Goal: Task Accomplishment & Management: Use online tool/utility

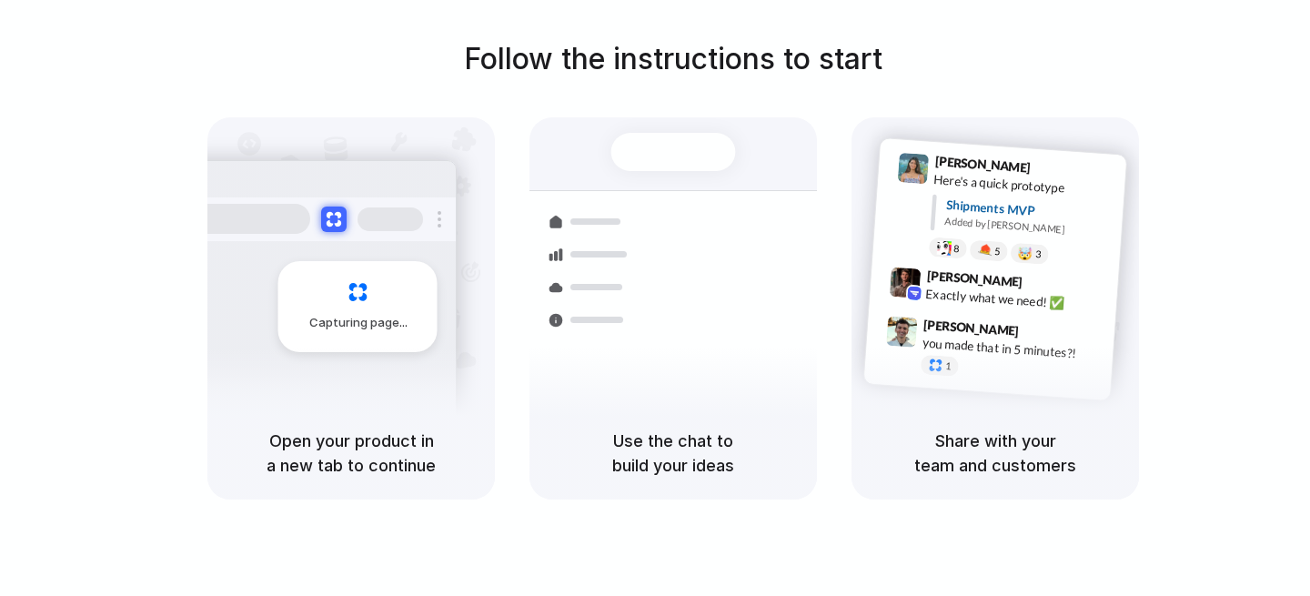
click at [1170, 82] on div "Follow the instructions to start Capturing page Open your product in a new tab …" at bounding box center [673, 268] width 1310 height 462
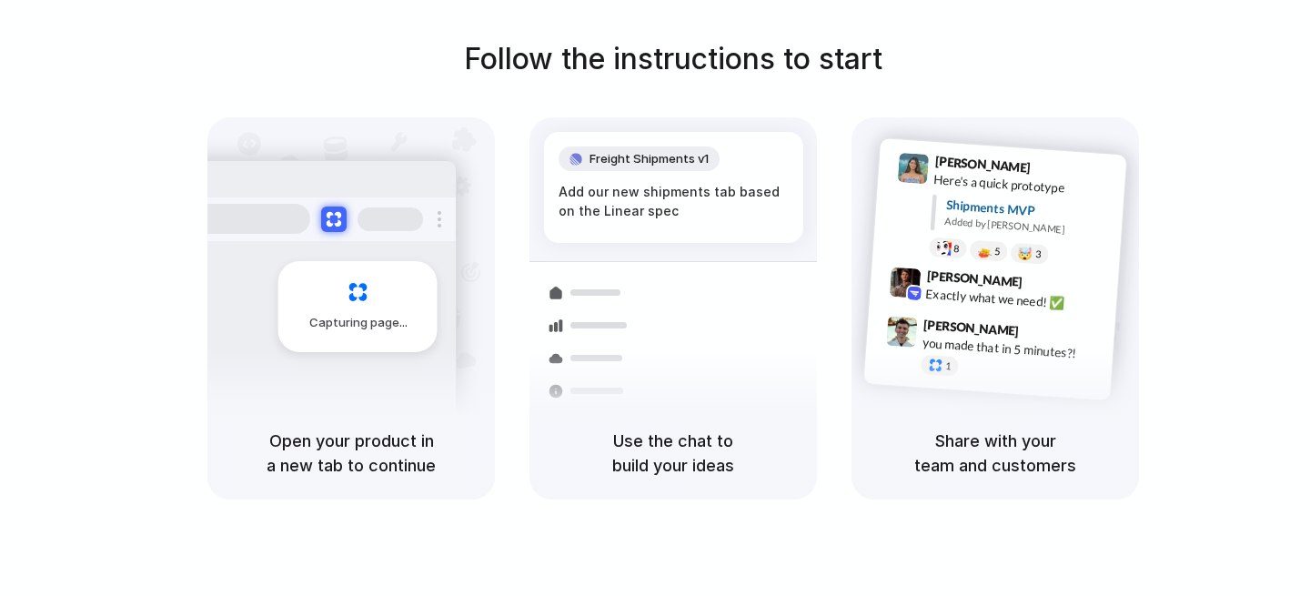
click at [655, 298] on div at bounding box center [655, 298] width 0 height 0
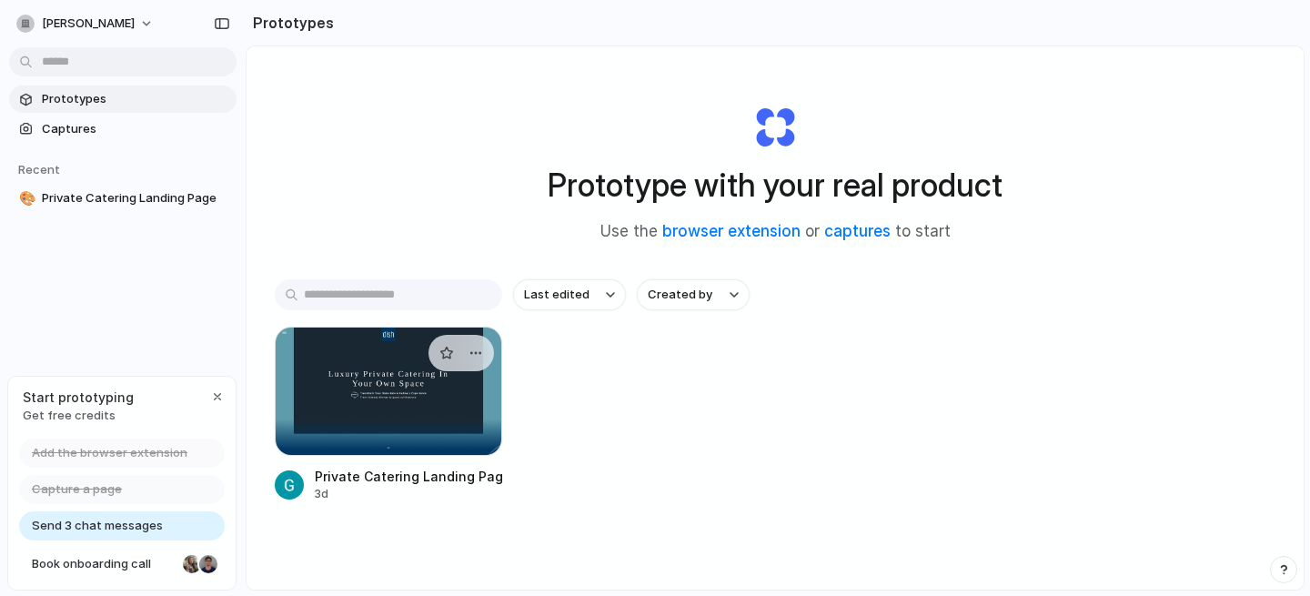
click at [387, 379] on div at bounding box center [388, 391] width 227 height 129
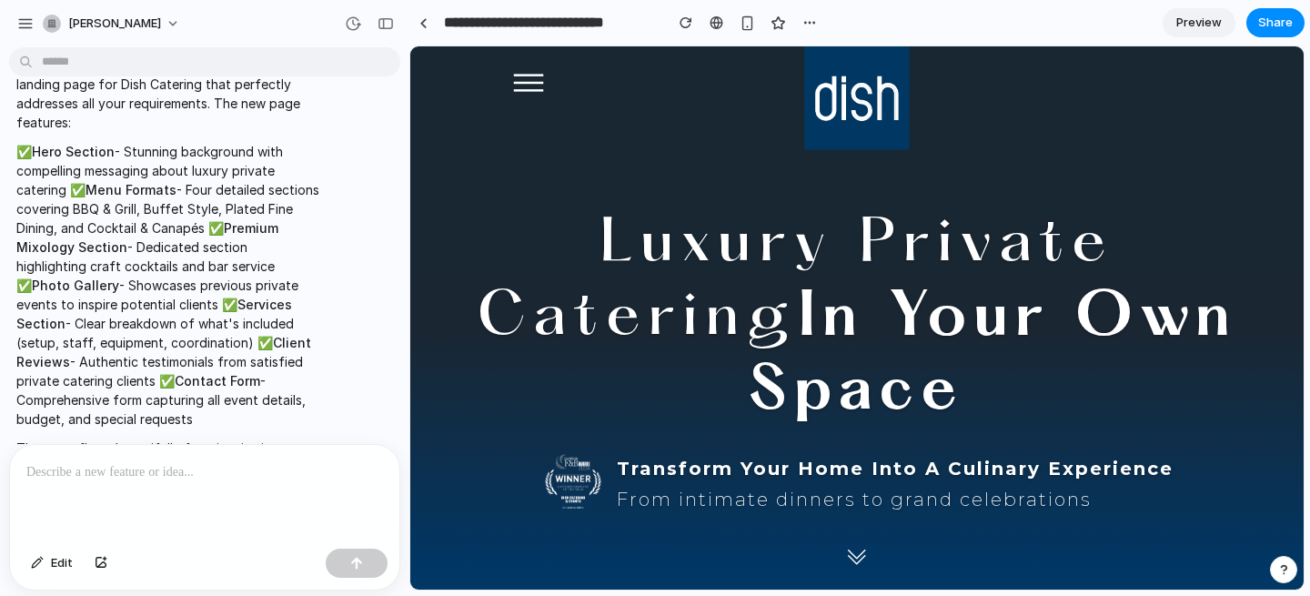
scroll to position [368, 0]
drag, startPoint x: 133, startPoint y: 415, endPoint x: 15, endPoint y: 148, distance: 291.6
click at [15, 148] on div "I created a comprehensive private catering landing page for Dish Catering that …" at bounding box center [168, 304] width 318 height 520
copy p "✅ Hero Section - Stunning background with compelling messaging about luxury pri…"
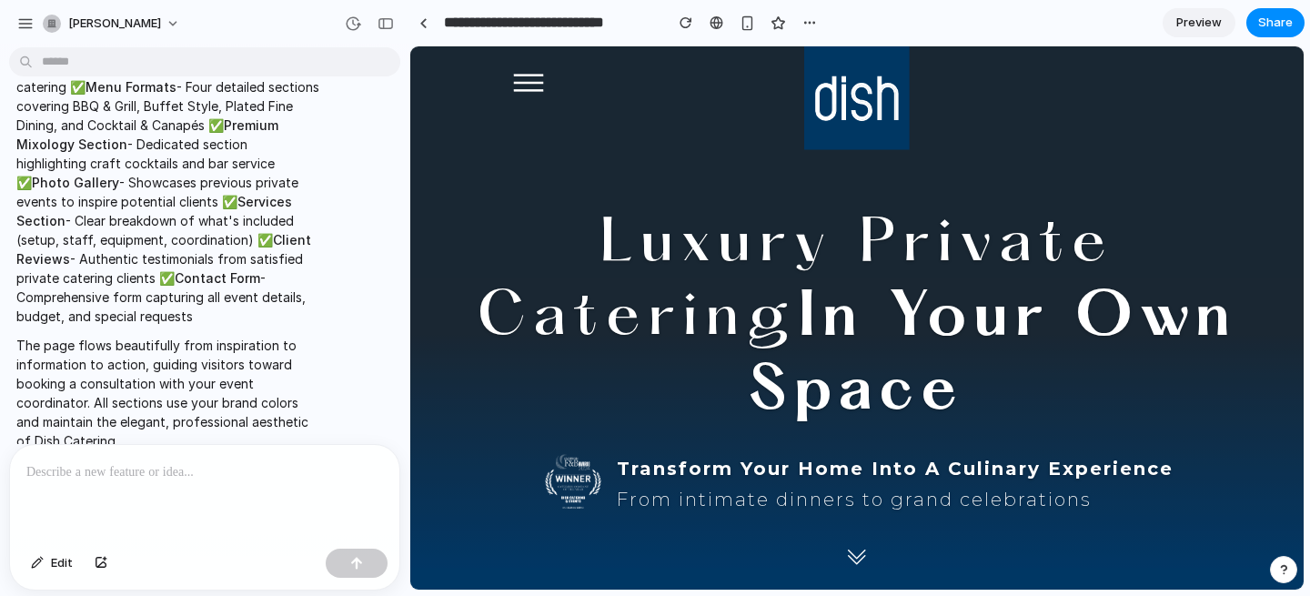
scroll to position [486, 0]
